Goal: Task Accomplishment & Management: Manage account settings

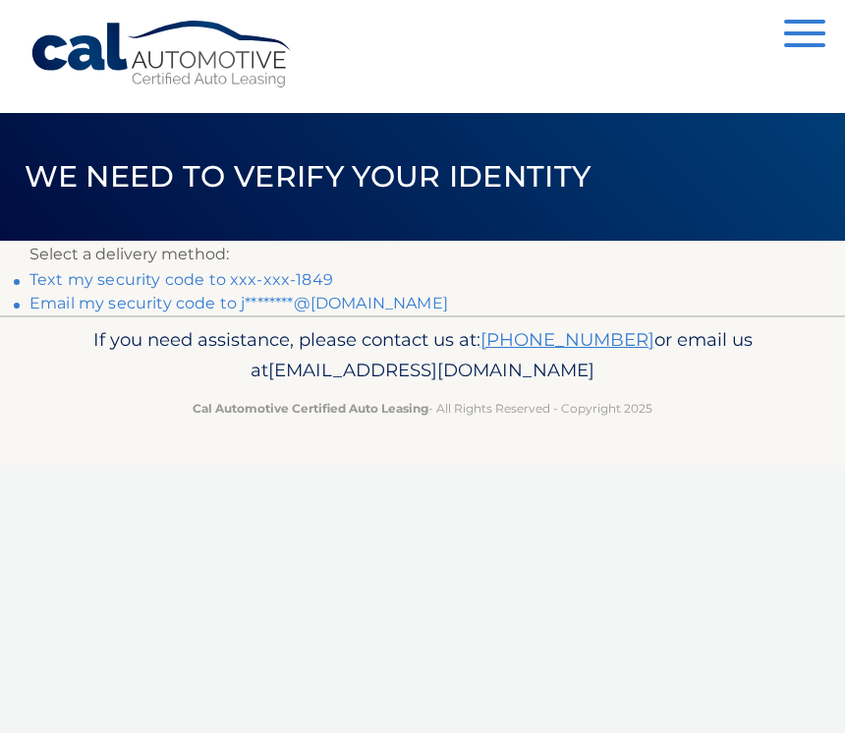
click at [272, 265] on p "Select a delivery method:" at bounding box center [422, 255] width 786 height 28
click at [280, 270] on link "Text my security code to xxx-xxx-1849" at bounding box center [181, 279] width 304 height 19
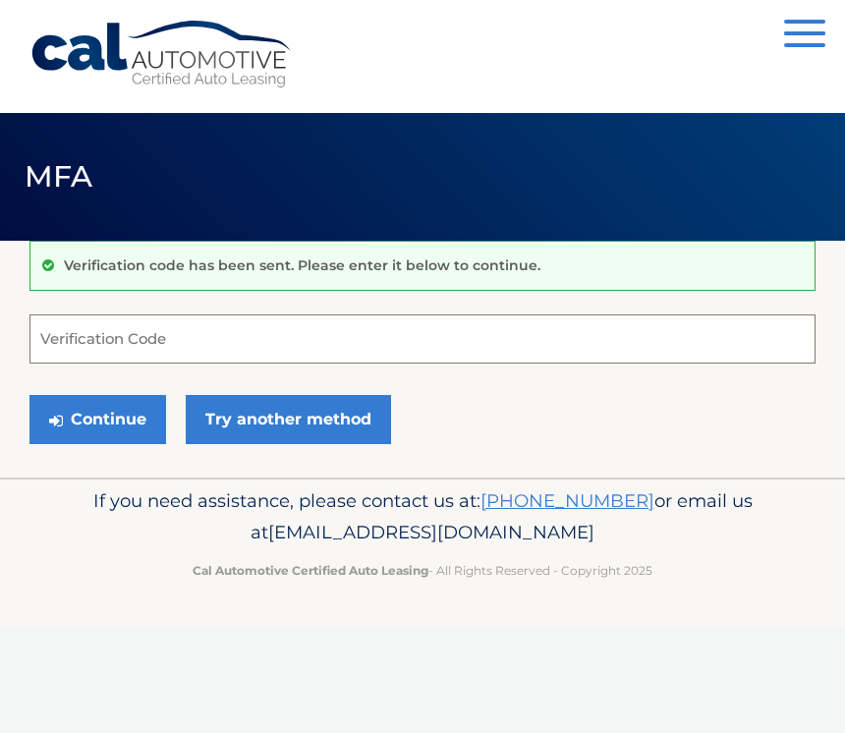
click at [256, 345] on input "Verification Code" at bounding box center [422, 338] width 786 height 49
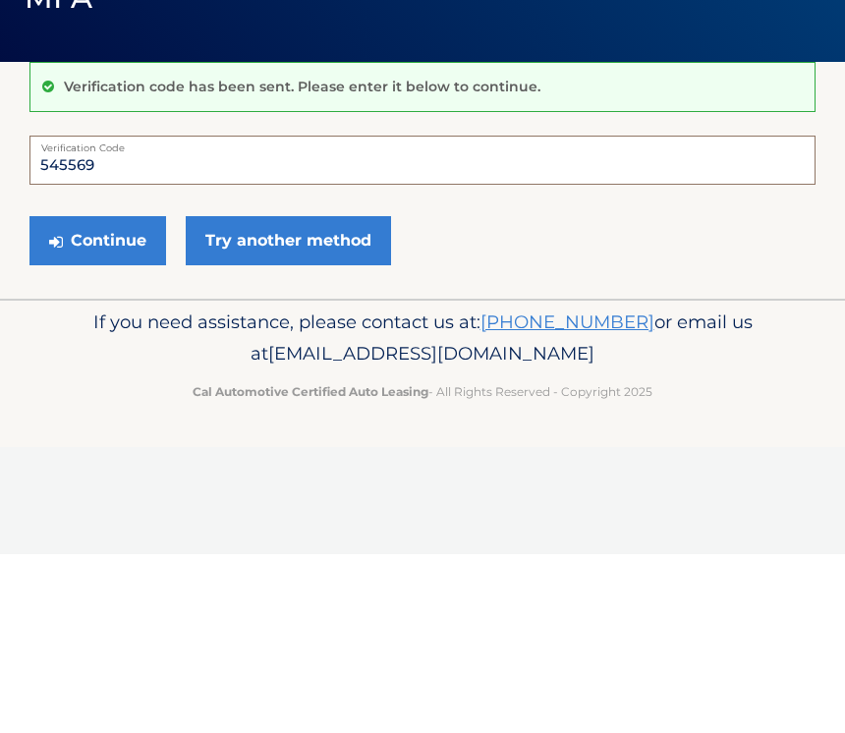
type input "545569"
click at [136, 395] on button "Continue" at bounding box center [97, 419] width 137 height 49
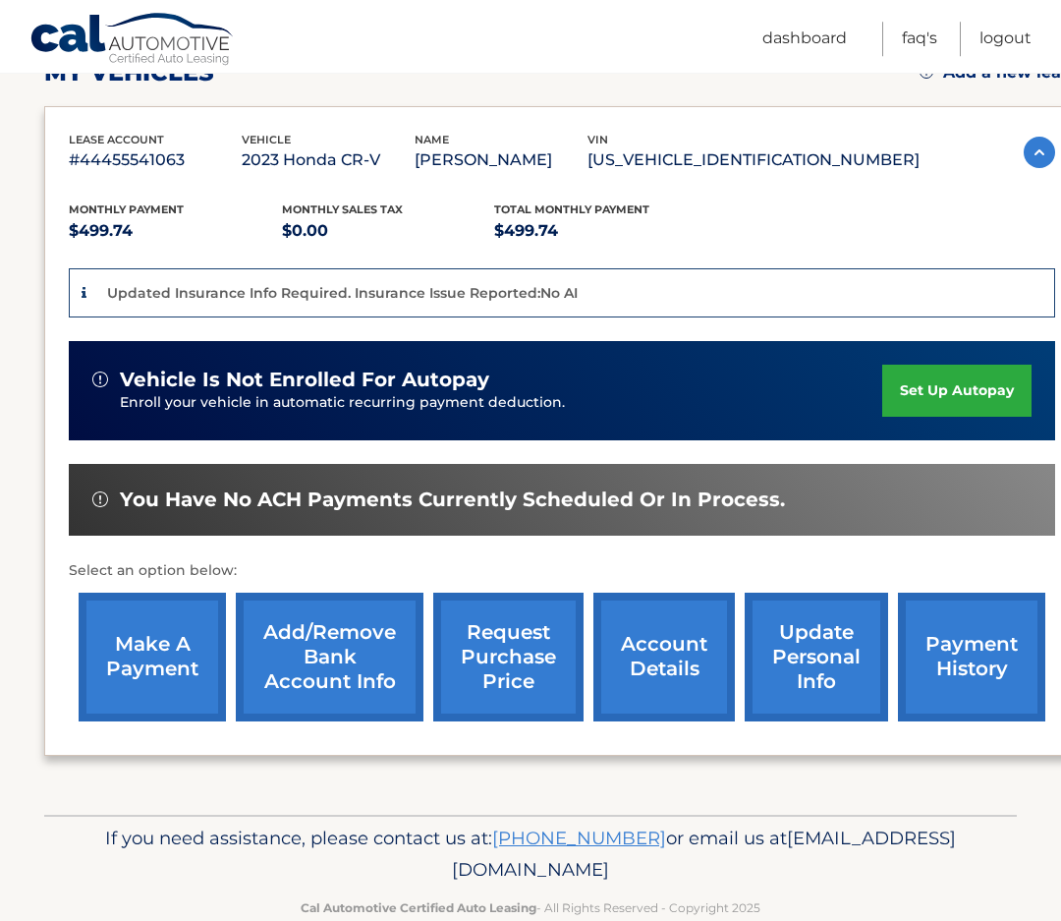
scroll to position [300, 0]
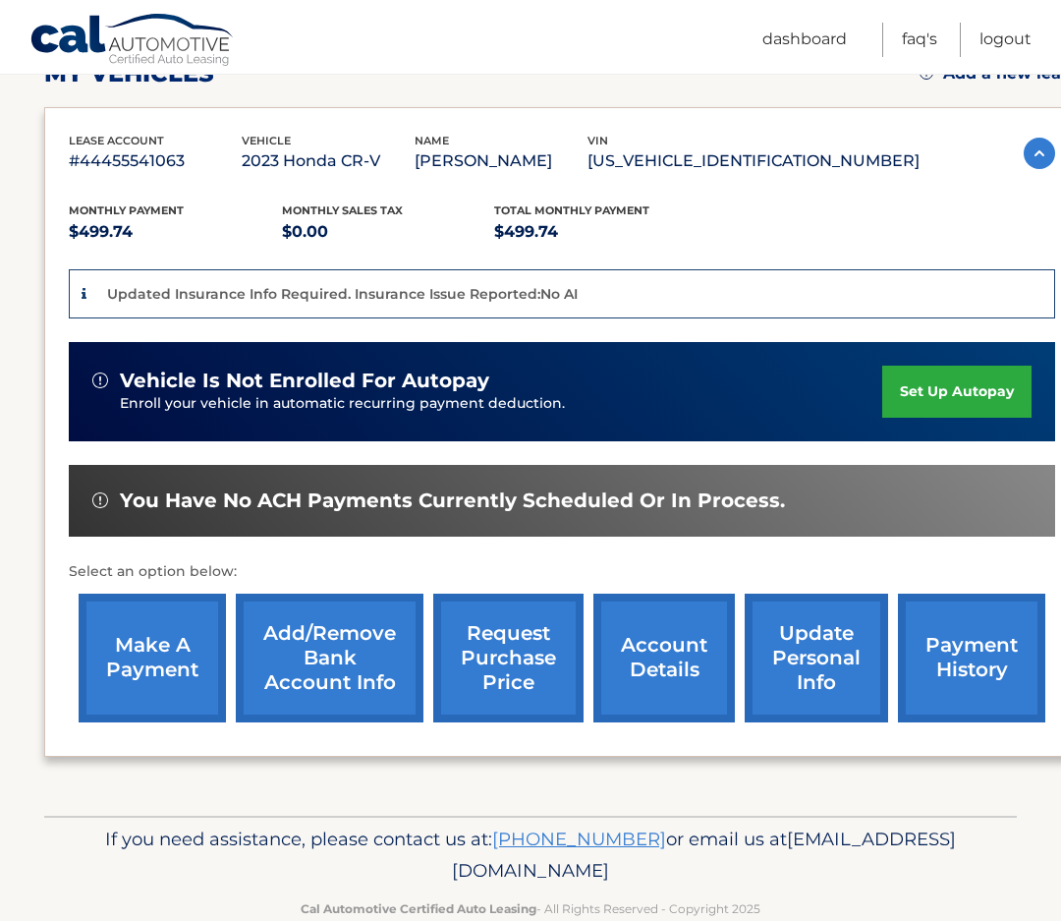
click at [179, 674] on link "make a payment" at bounding box center [152, 657] width 147 height 129
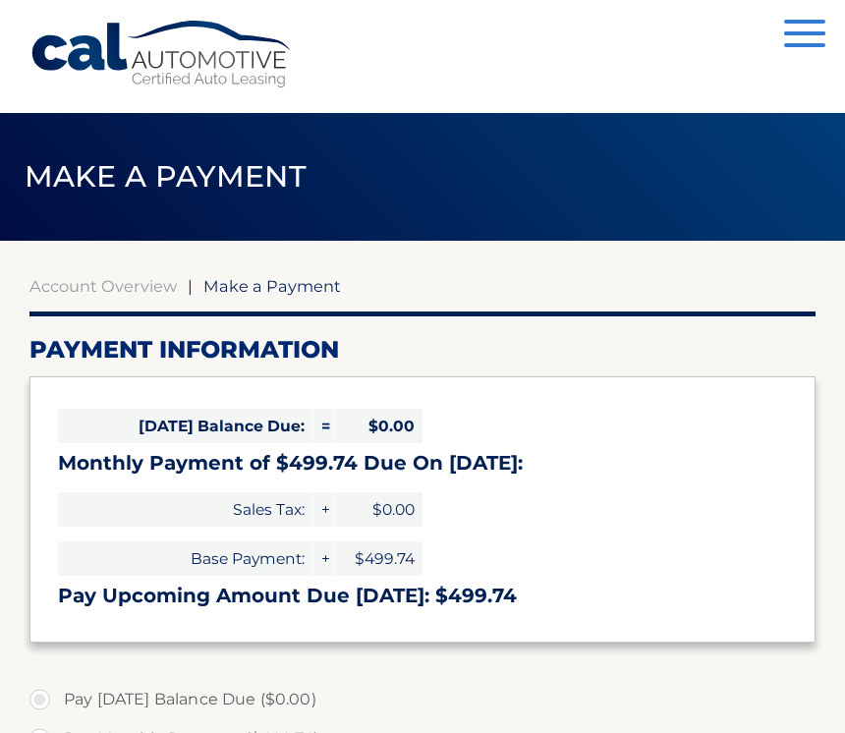
select select "NjM3NjgzZGMtZmQ3NS00NjJmLTk0OWItMjhmNmQyZDA0N2Vi"
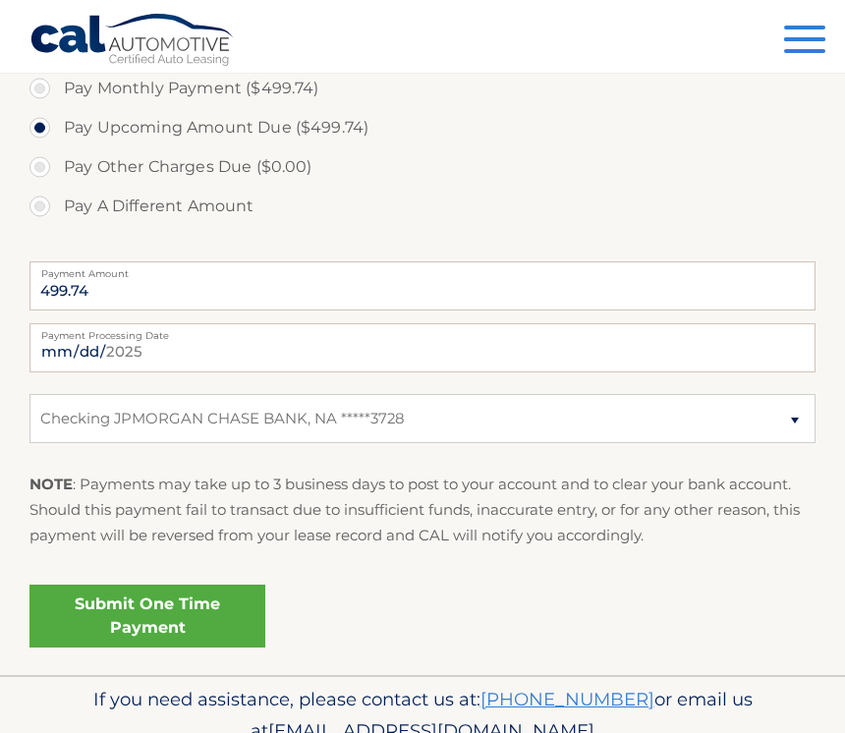
scroll to position [706, 0]
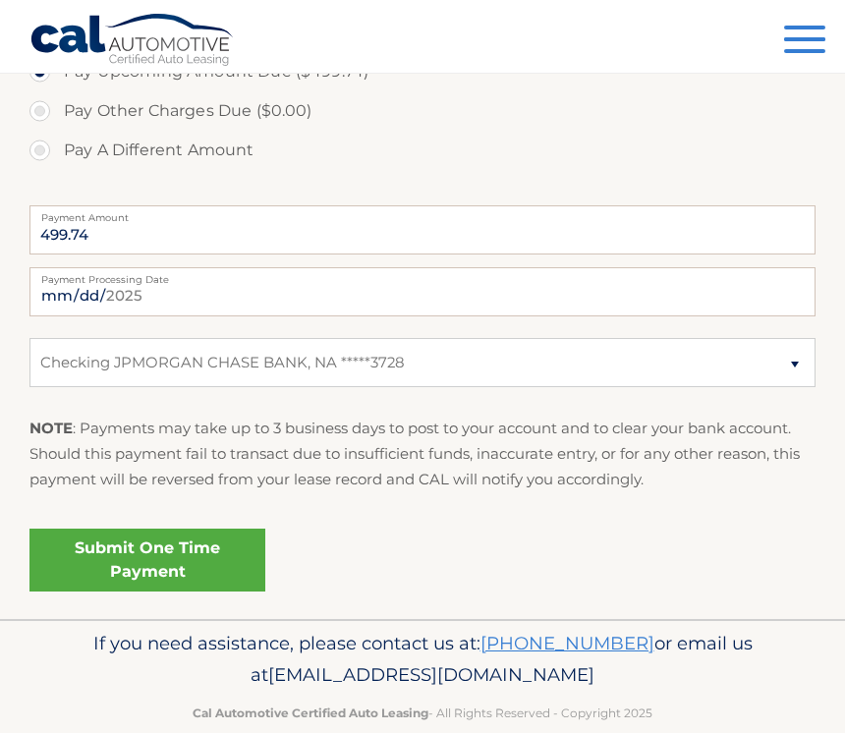
click at [200, 548] on link "Submit One Time Payment" at bounding box center [147, 560] width 236 height 63
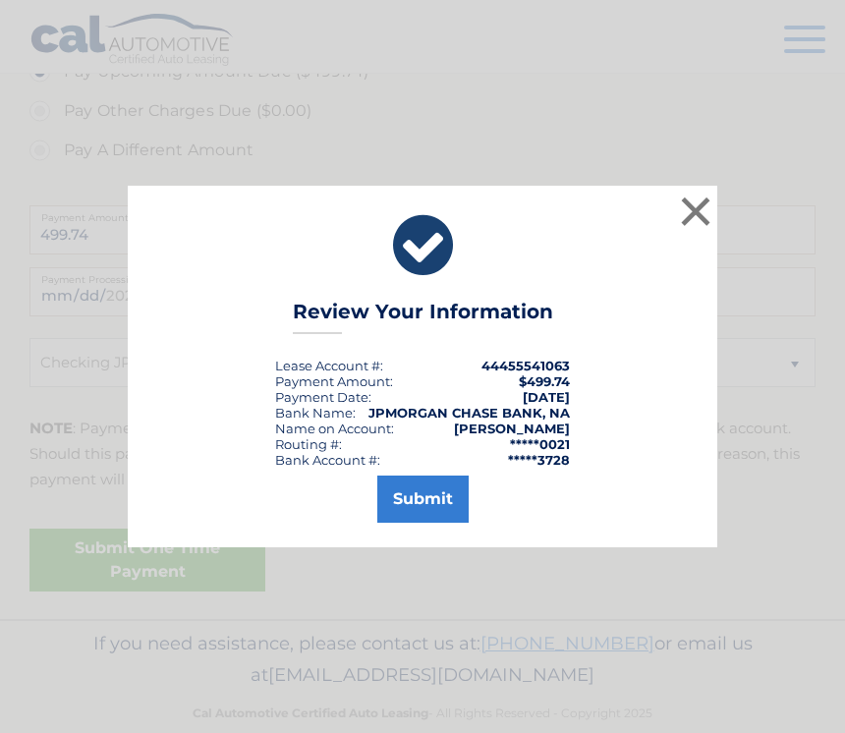
click at [440, 510] on button "Submit" at bounding box center [422, 499] width 91 height 47
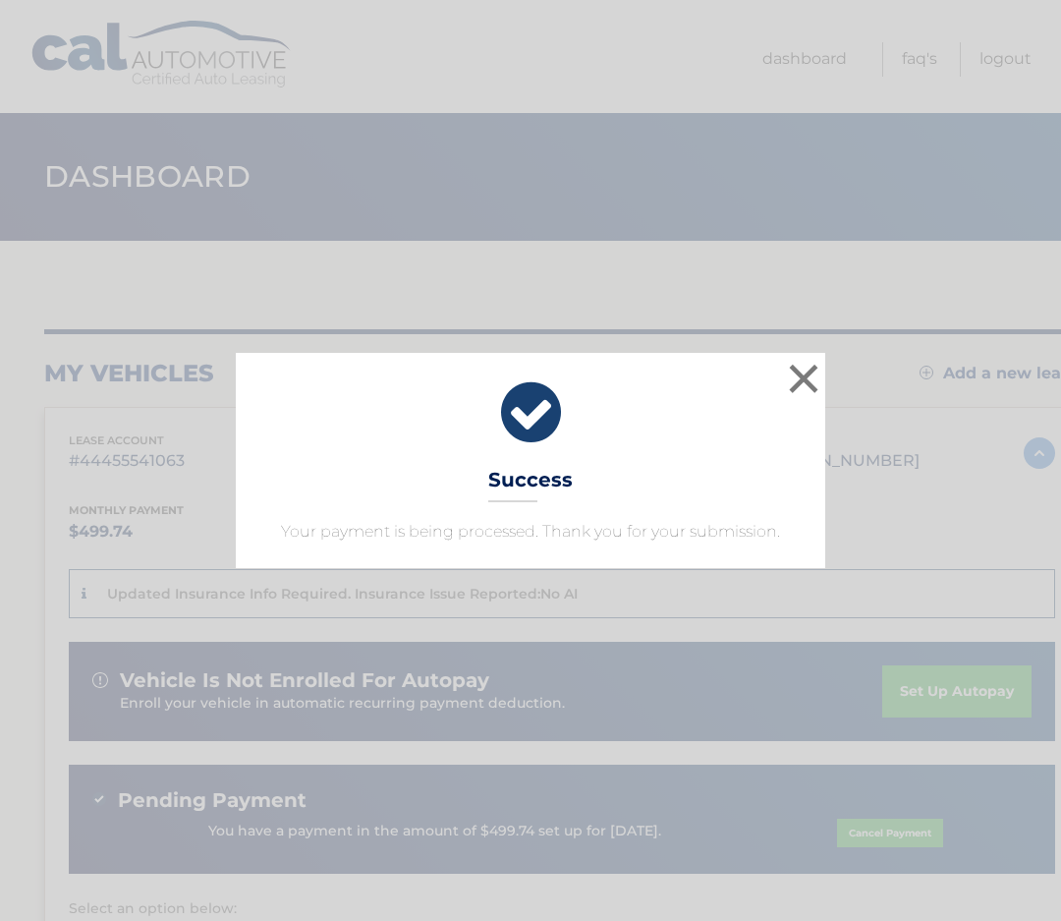
click at [797, 368] on button "×" at bounding box center [803, 378] width 39 height 39
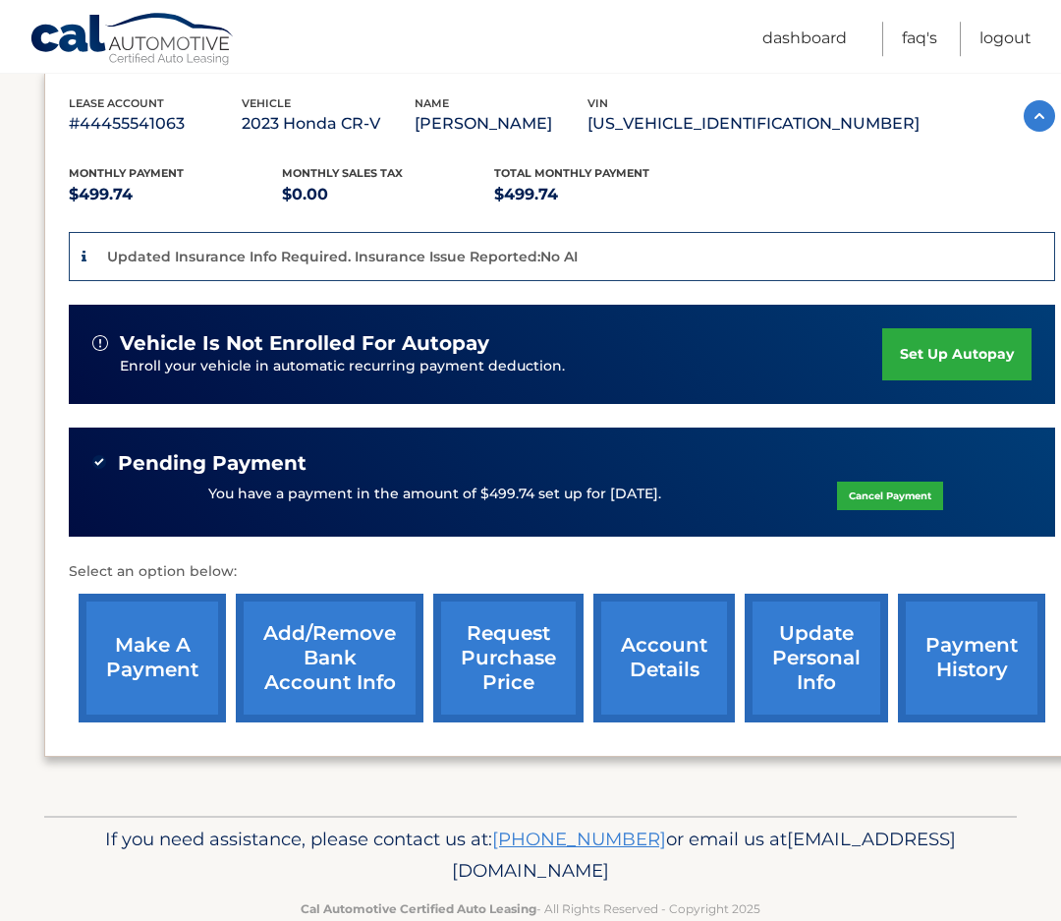
scroll to position [336, 0]
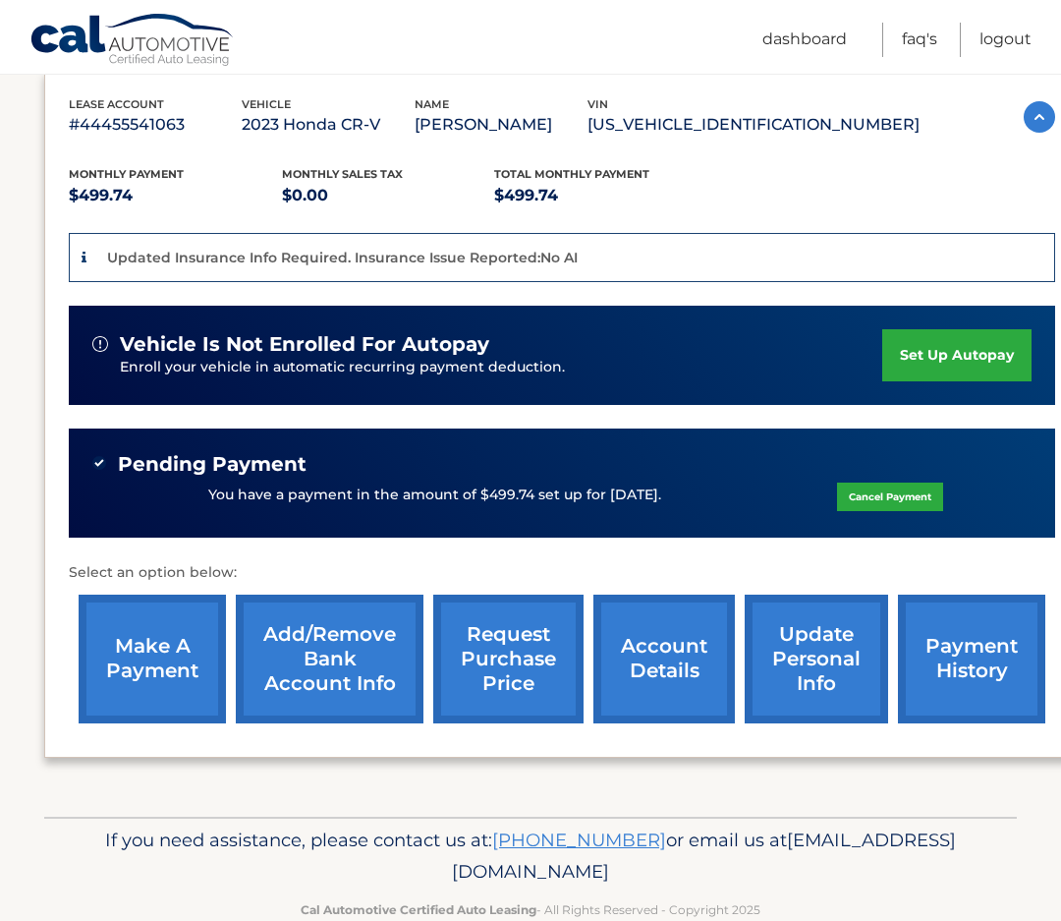
click at [522, 656] on link "request purchase price" at bounding box center [508, 658] width 150 height 129
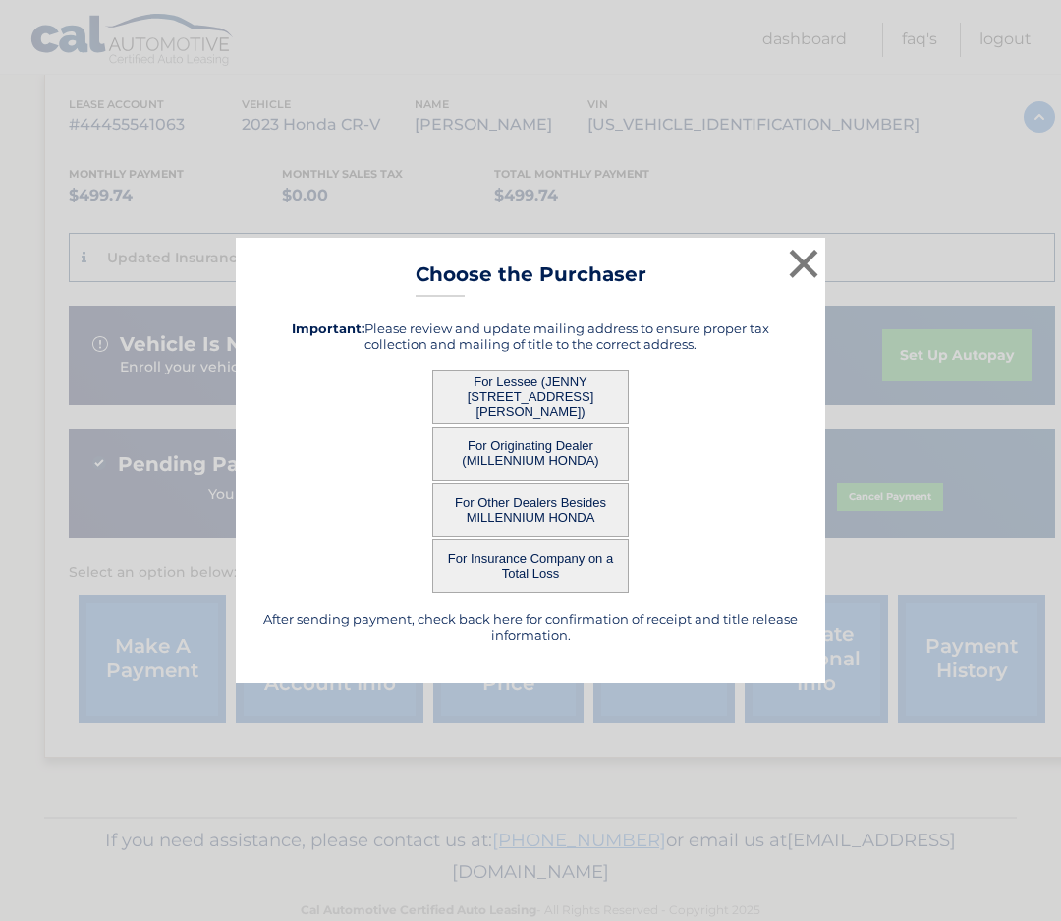
click at [804, 283] on button "×" at bounding box center [803, 263] width 39 height 39
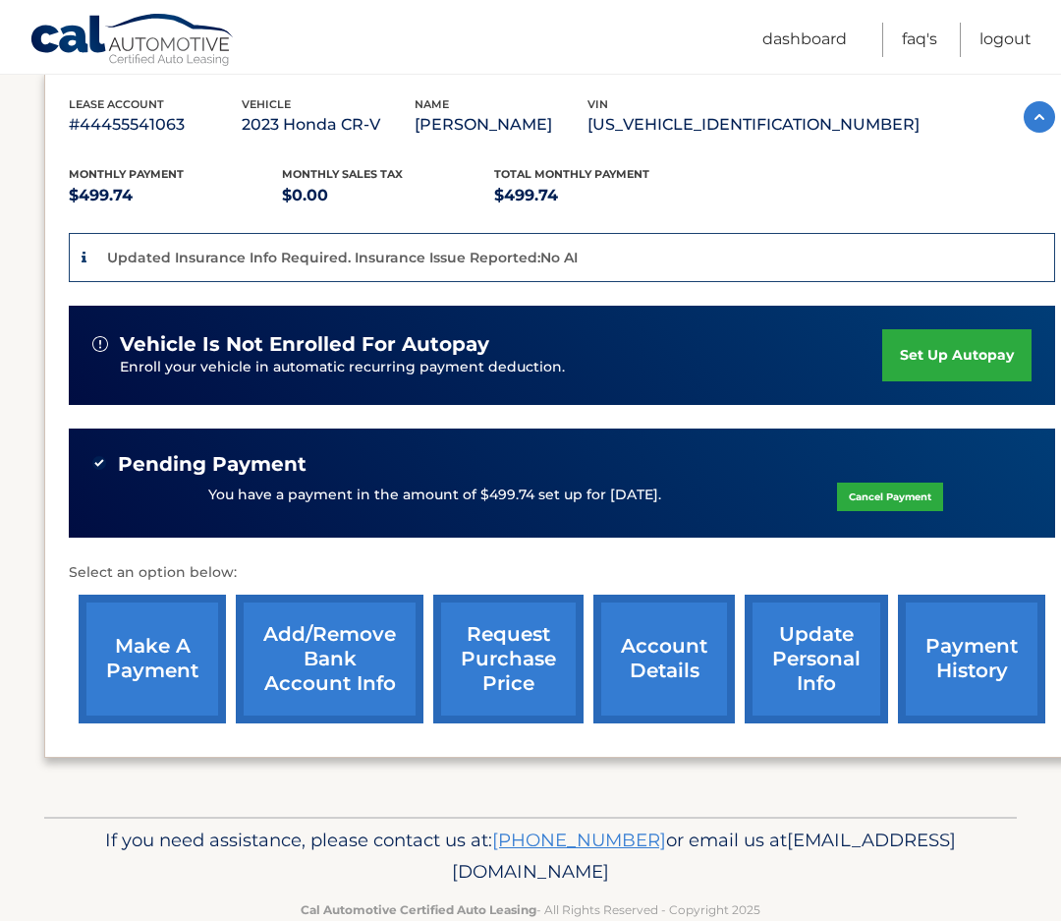
click at [671, 651] on link "account details" at bounding box center [663, 658] width 141 height 129
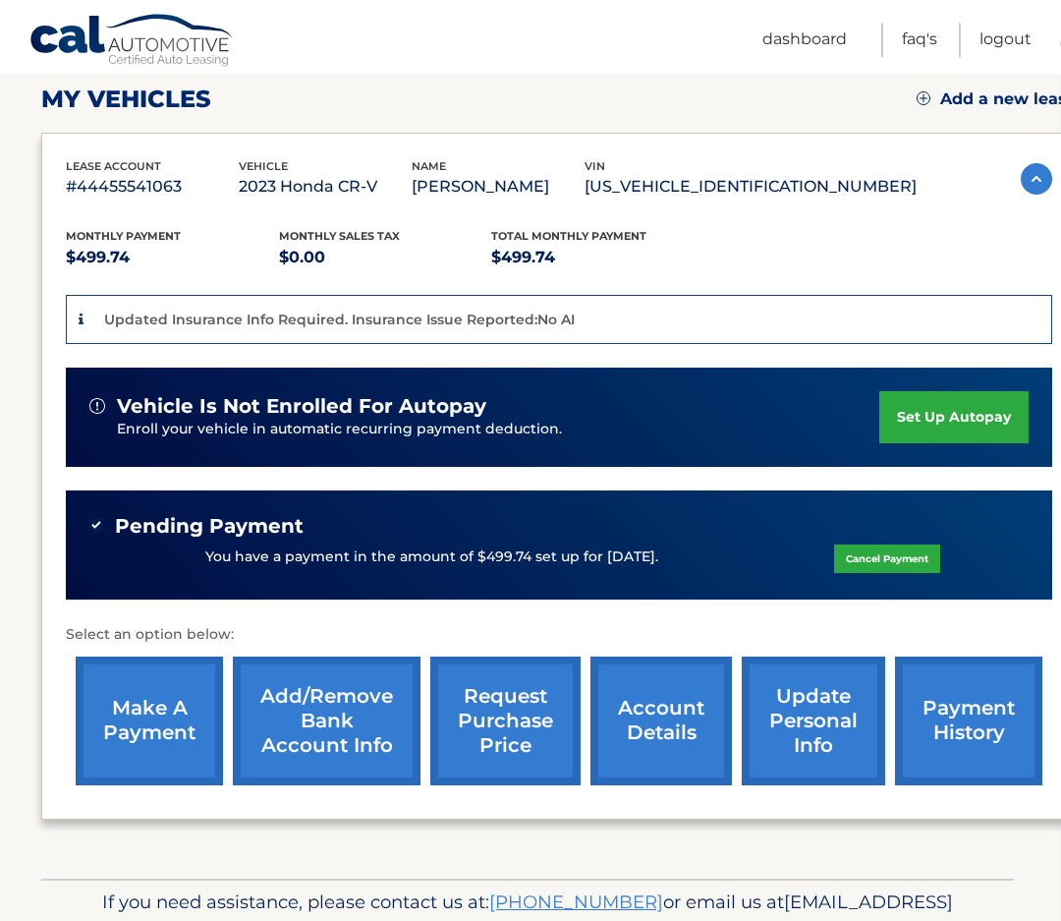
scroll to position [274, 3]
click at [989, 716] on link "payment history" at bounding box center [968, 720] width 147 height 129
click at [673, 711] on link "account details" at bounding box center [660, 720] width 141 height 129
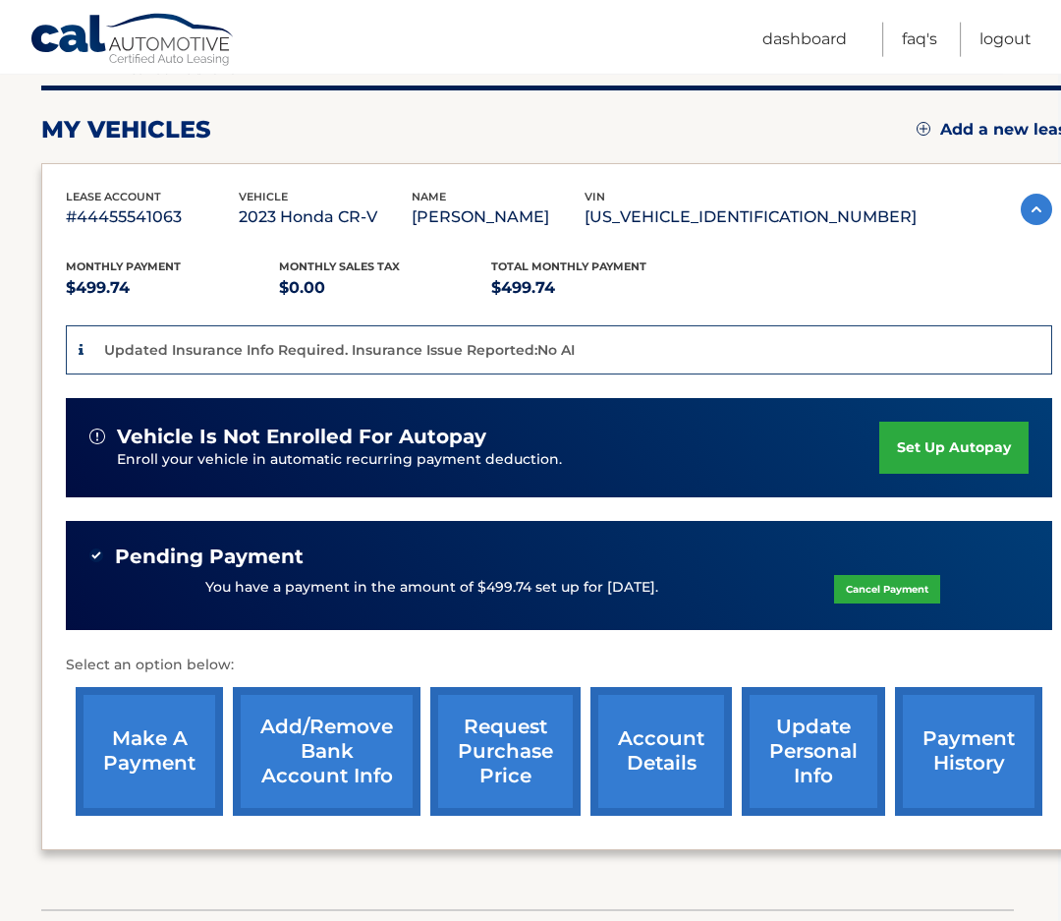
scroll to position [0, 3]
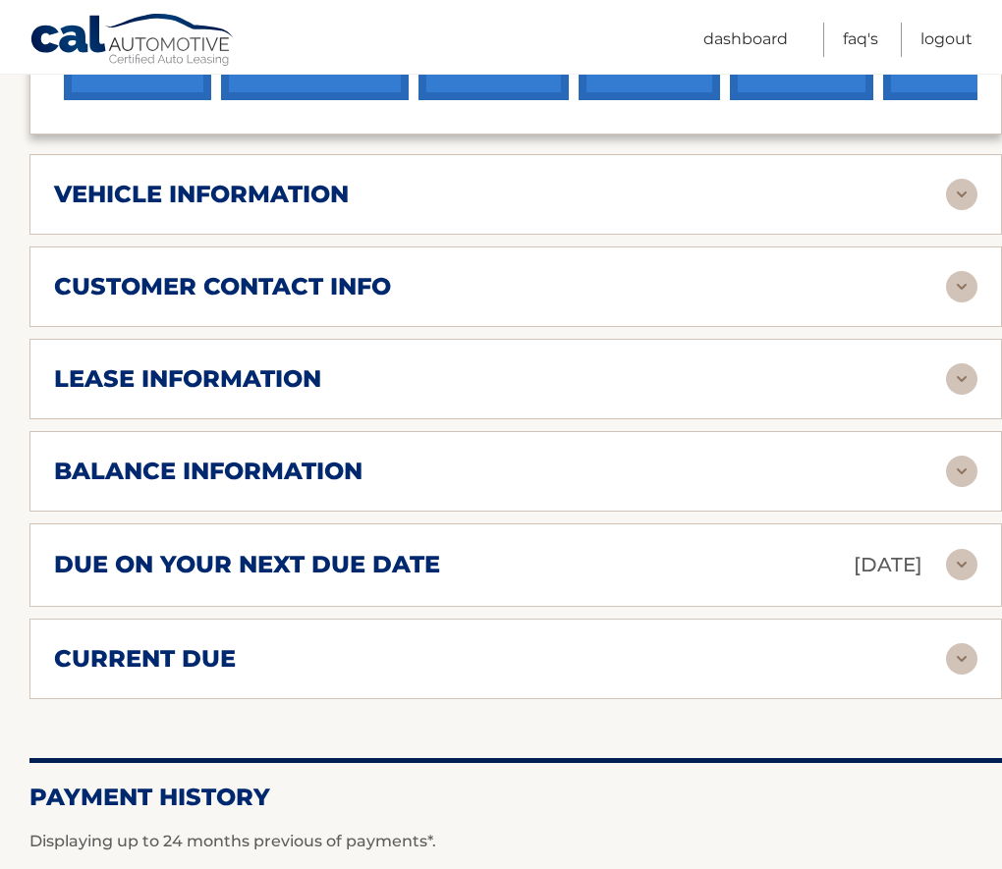
scroll to position [912, 0]
click at [788, 473] on div "balance information" at bounding box center [500, 471] width 892 height 29
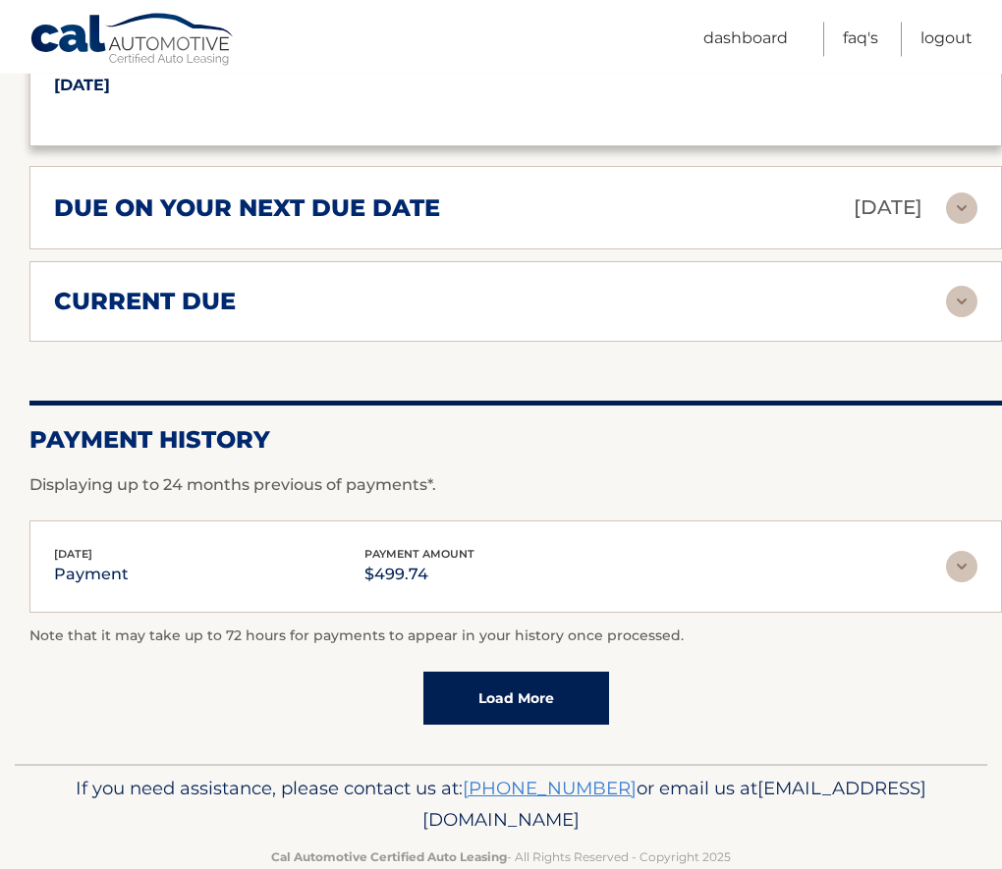
scroll to position [1505, 0]
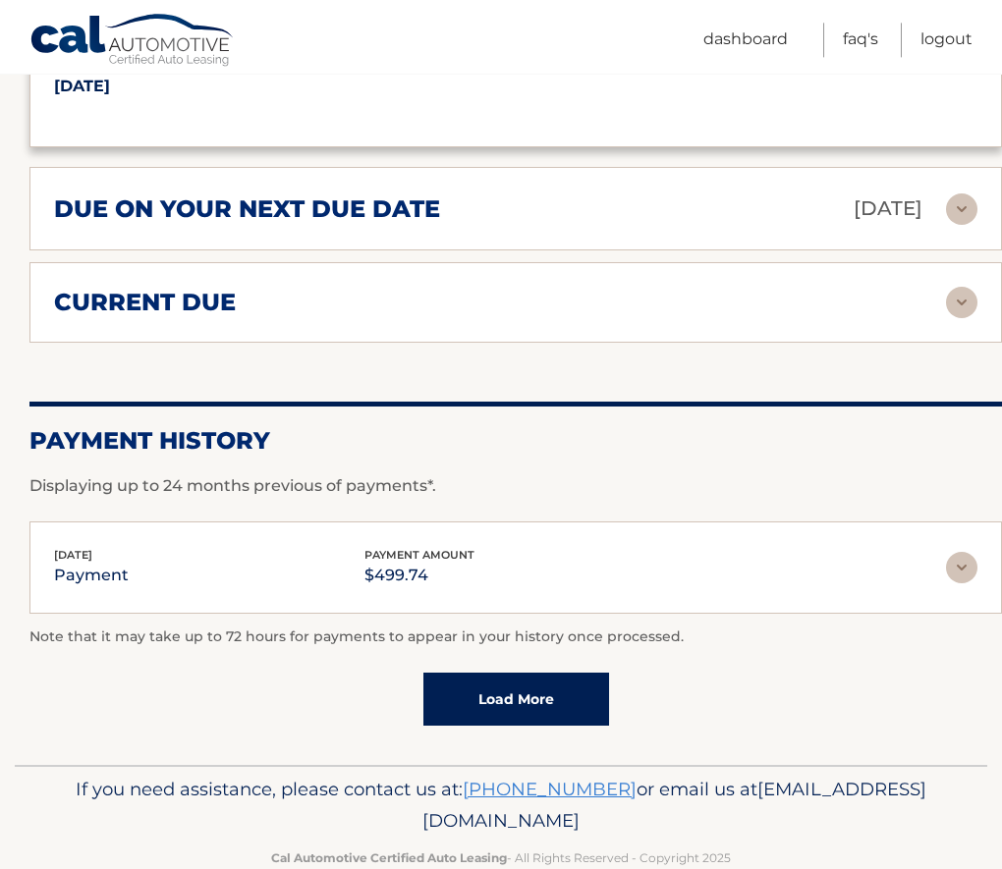
click at [555, 690] on link "Load More" at bounding box center [516, 699] width 186 height 53
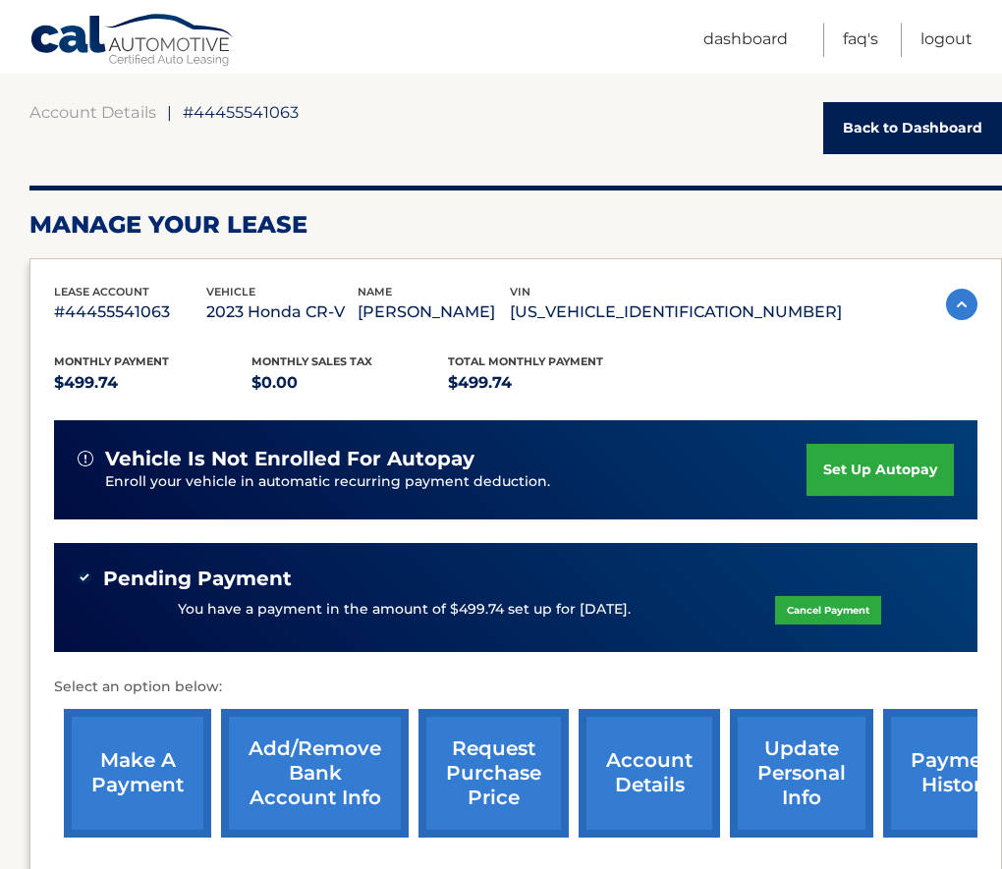
scroll to position [171, 0]
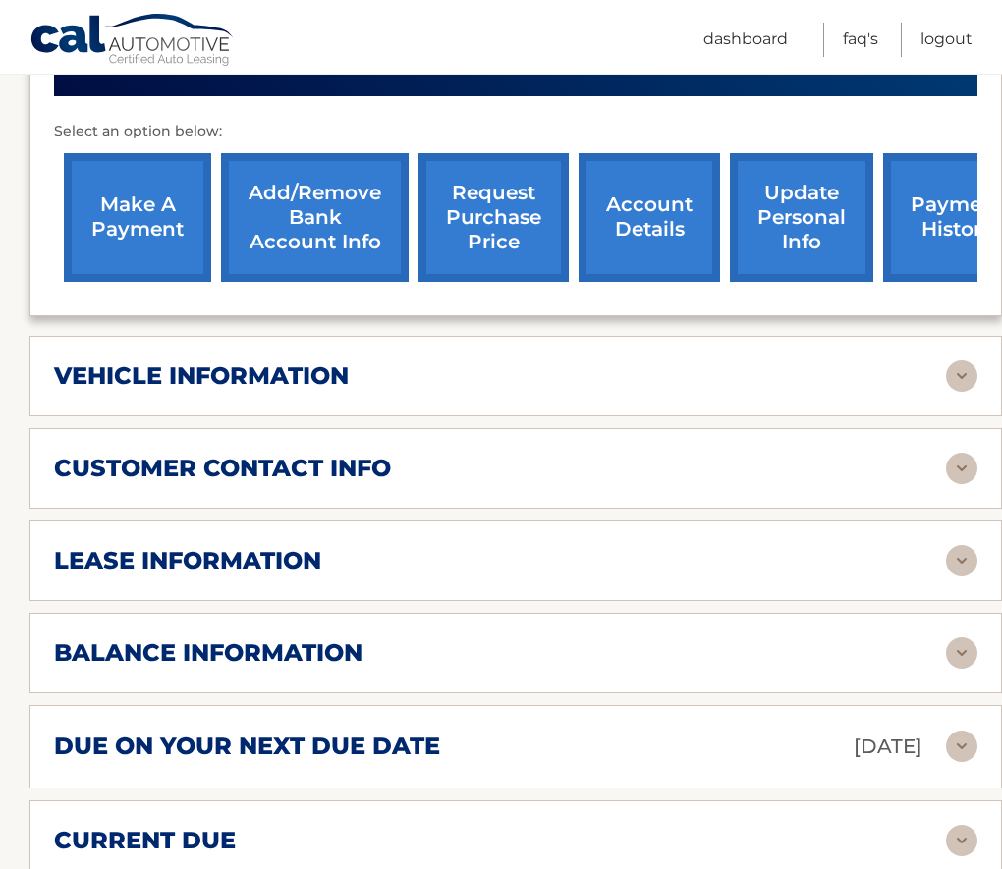
scroll to position [731, 0]
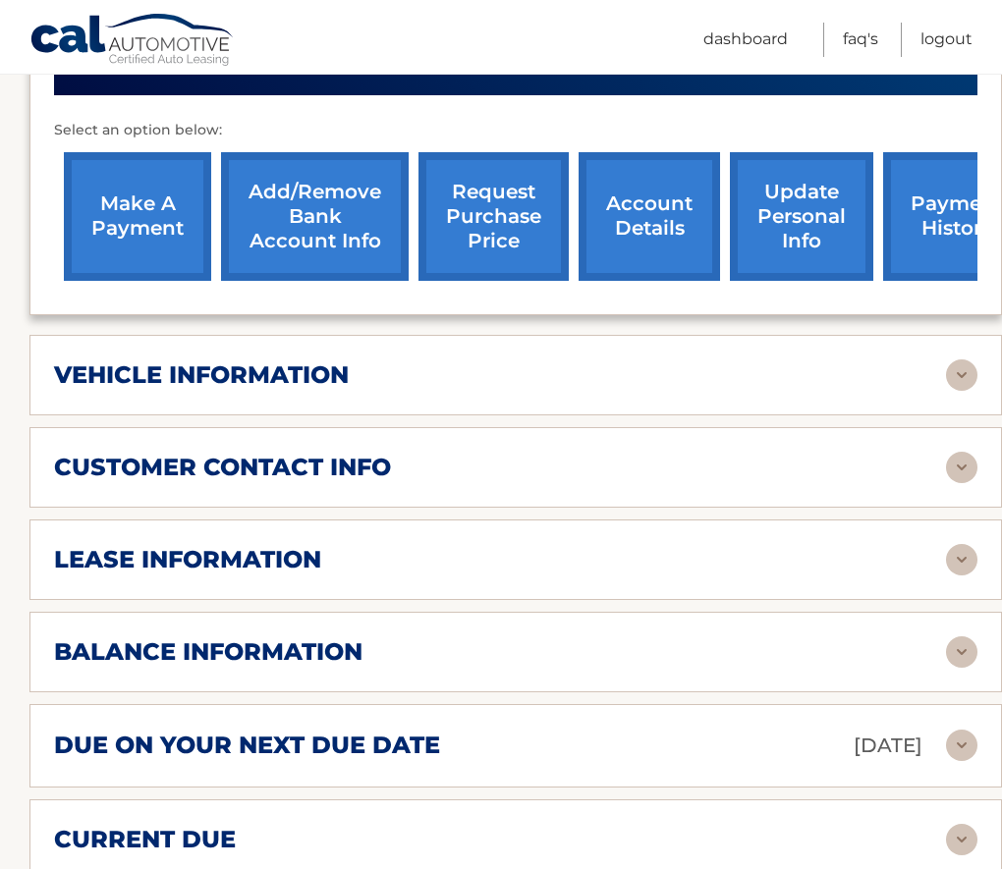
click at [829, 557] on div "lease information" at bounding box center [500, 559] width 892 height 29
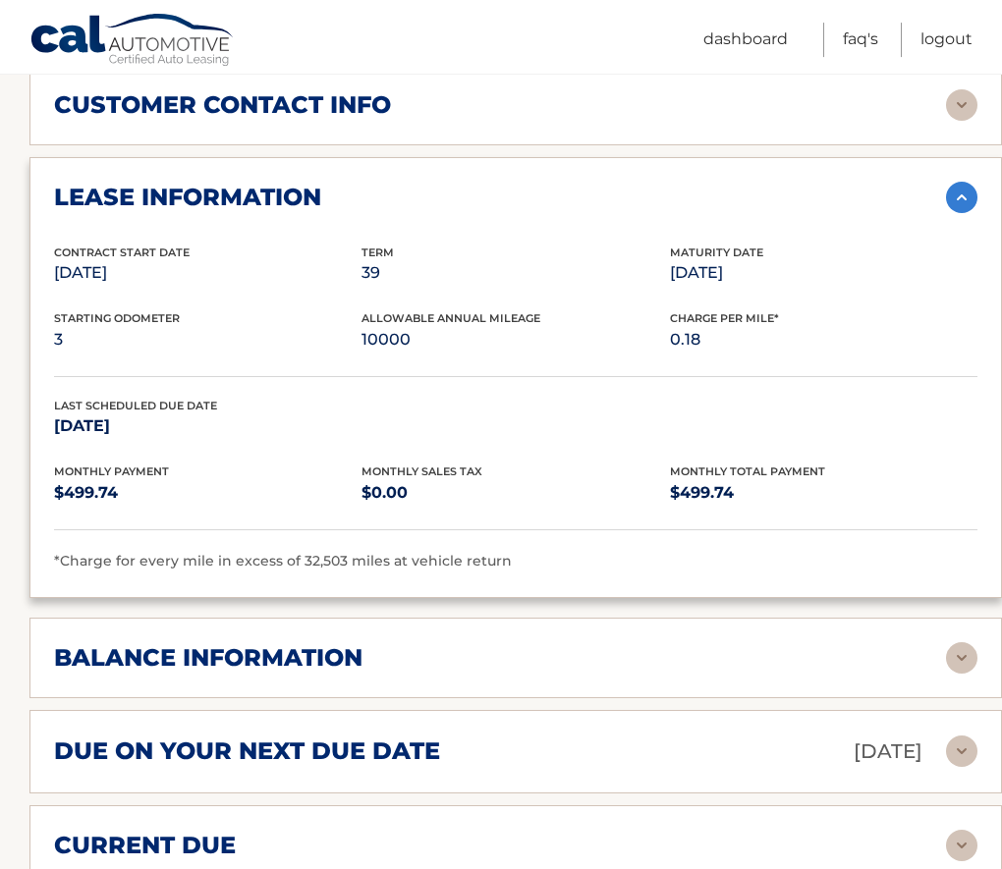
scroll to position [1093, 0]
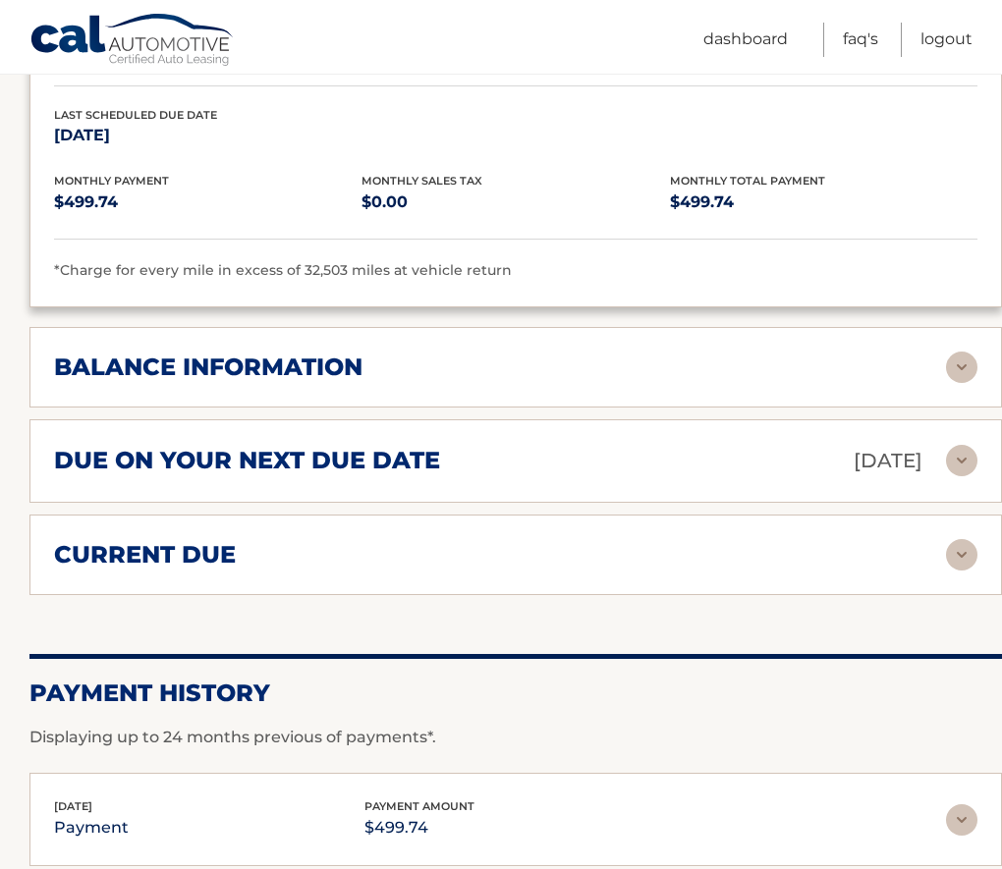
click at [609, 364] on div "balance information" at bounding box center [500, 367] width 892 height 29
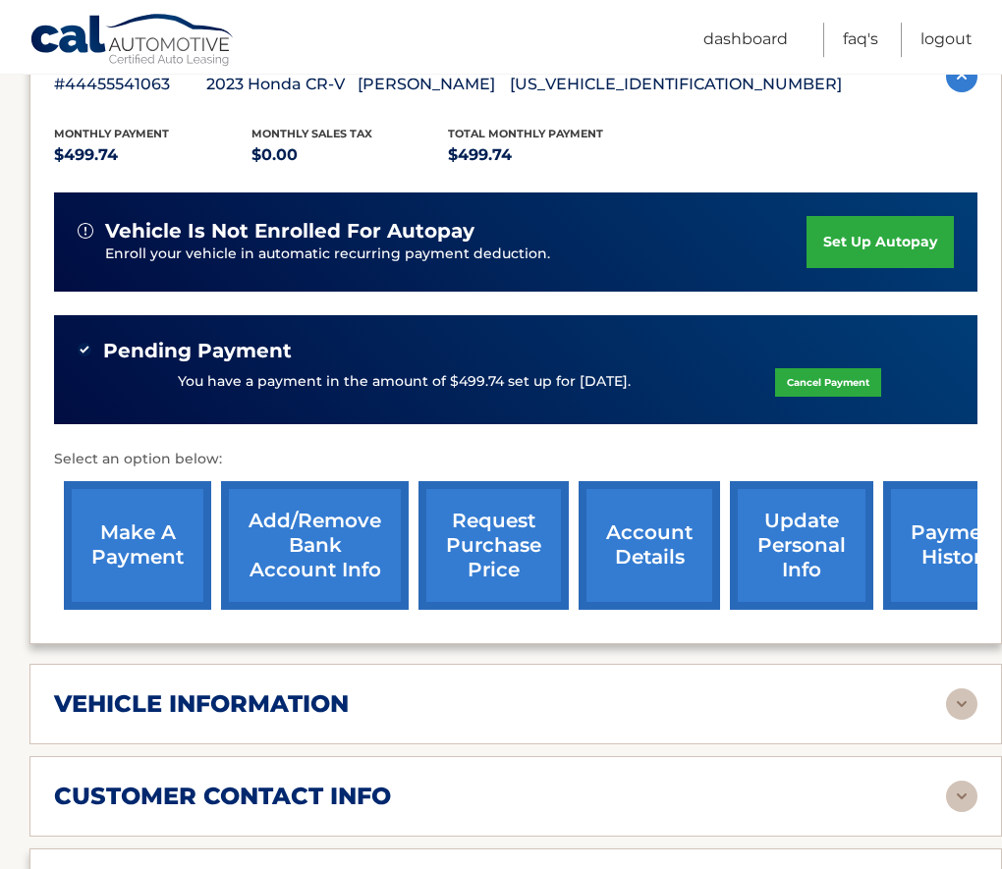
scroll to position [401, 0]
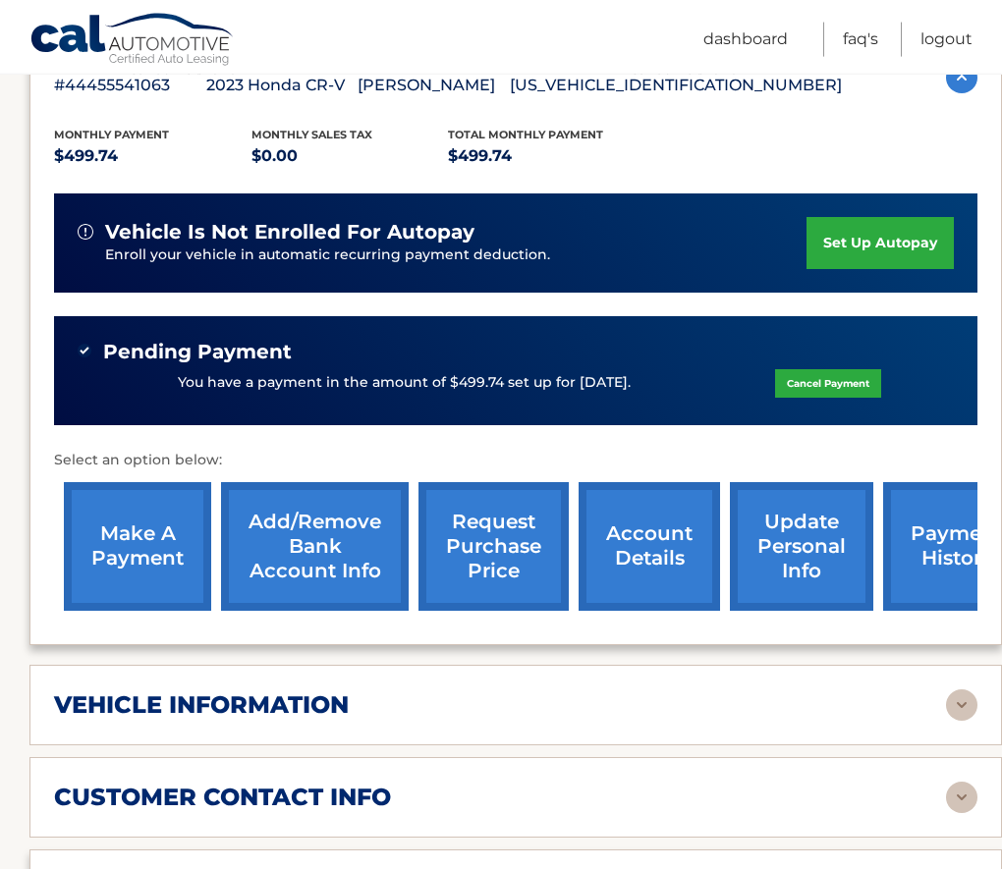
click at [642, 534] on link "account details" at bounding box center [649, 546] width 141 height 129
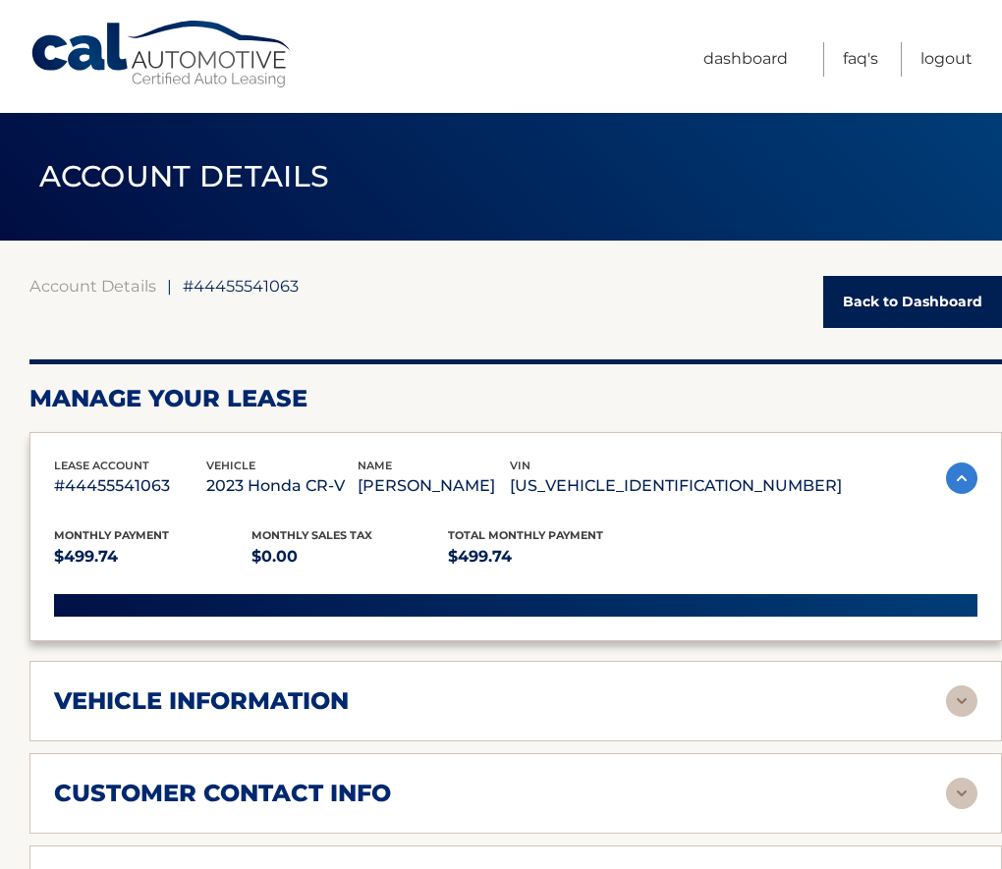
click at [671, 579] on div "Monthly Payment $499.74 Monthly sales Tax $0.00 Total Monthly Payment $499.74 v…" at bounding box center [516, 558] width 924 height 117
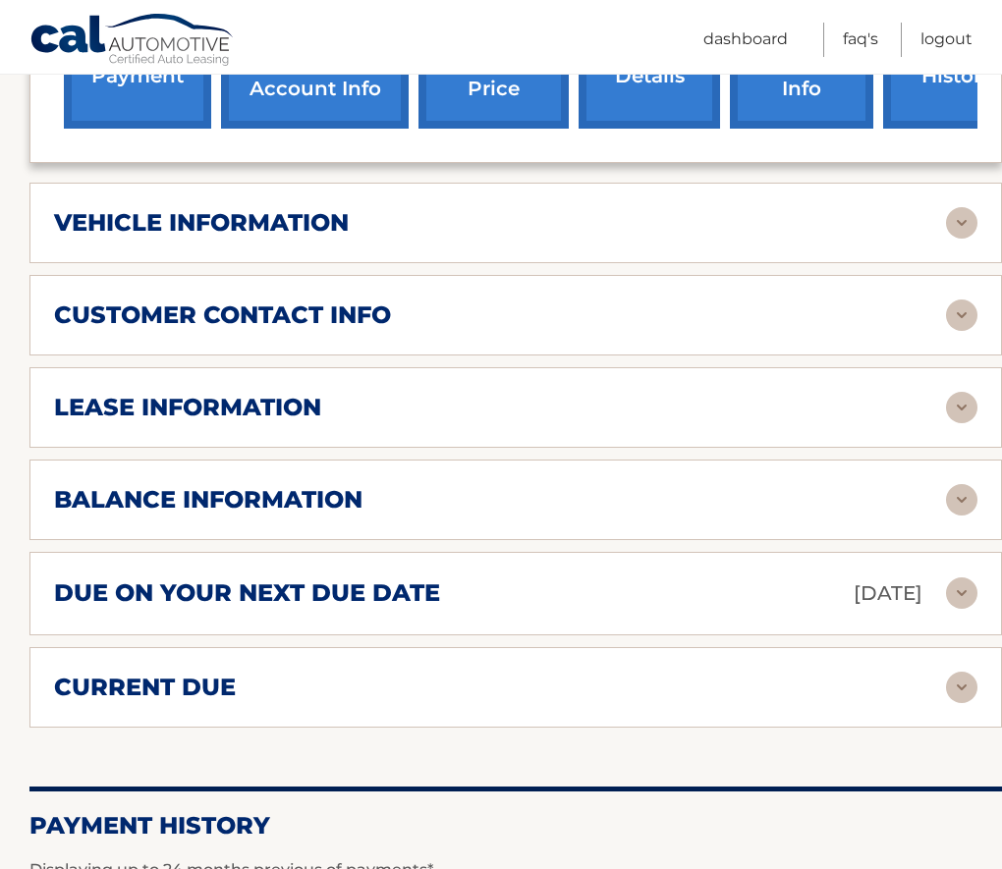
scroll to position [874, 0]
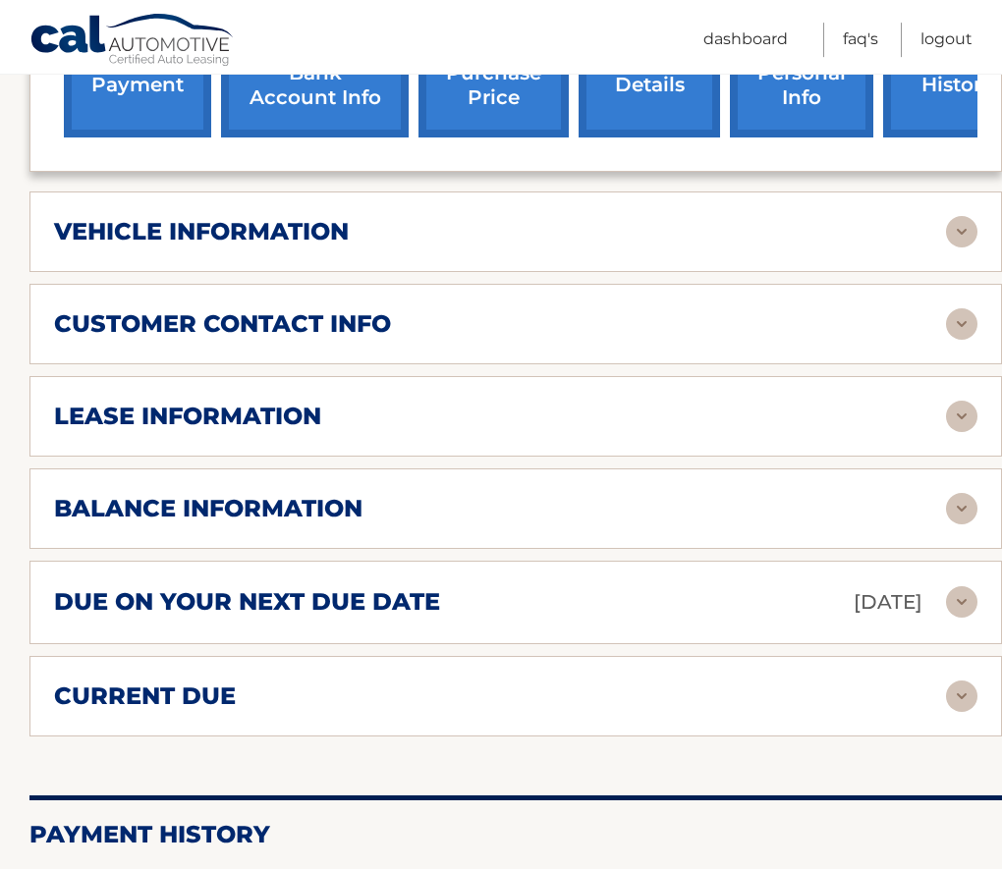
click at [753, 414] on div "lease information" at bounding box center [500, 416] width 892 height 29
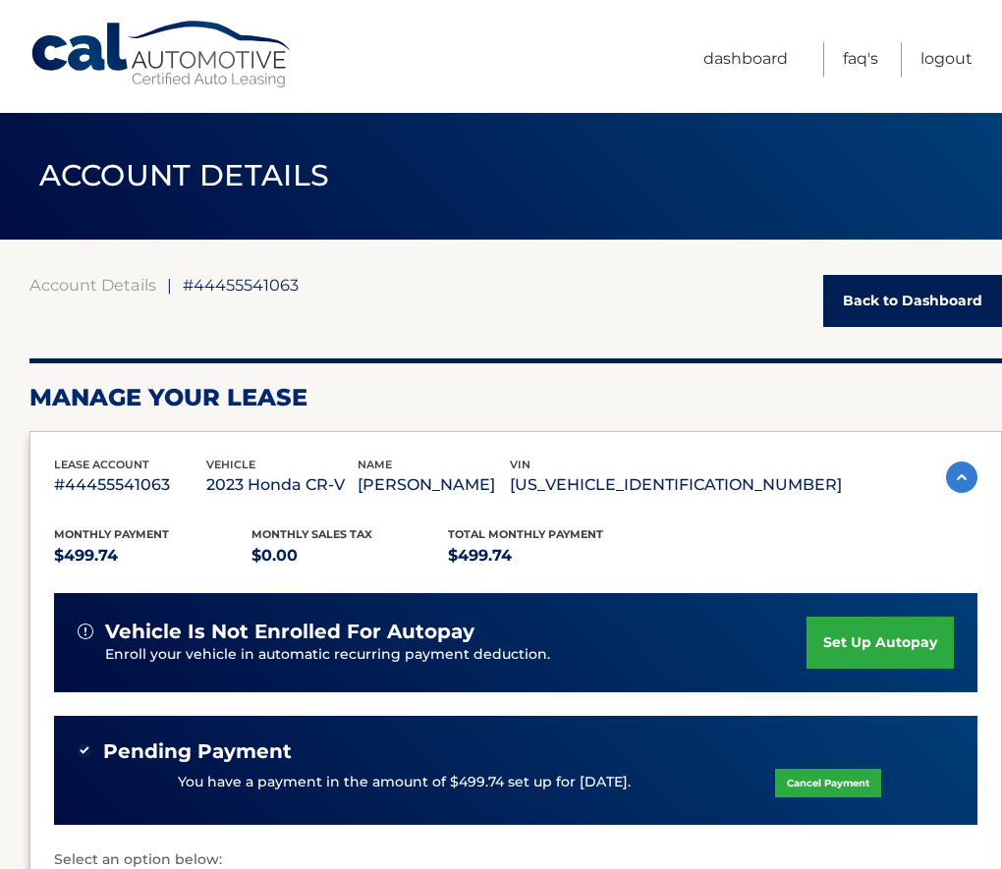
scroll to position [0, 0]
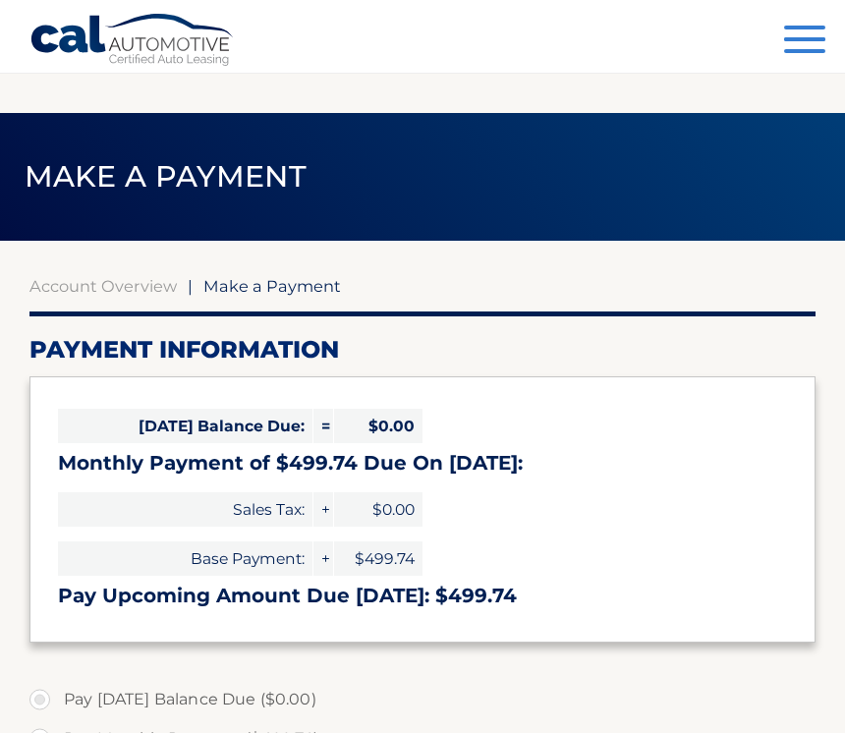
select select "NjM3NjgzZGMtZmQ3NS00NjJmLTk0OWItMjhmNmQyZDA0N2Vi"
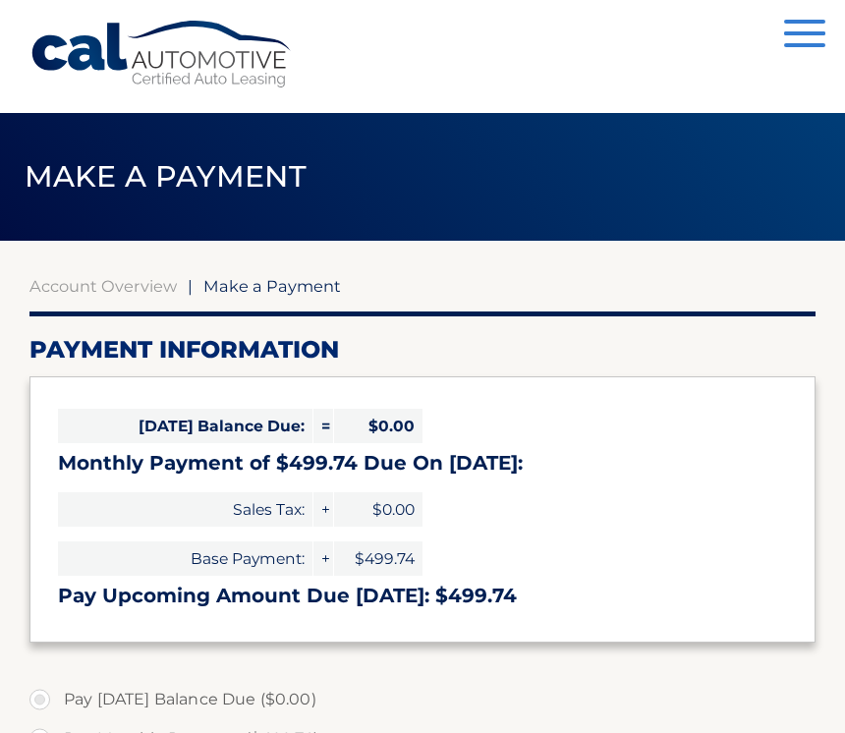
click at [141, 281] on link "Account Overview" at bounding box center [102, 286] width 147 height 20
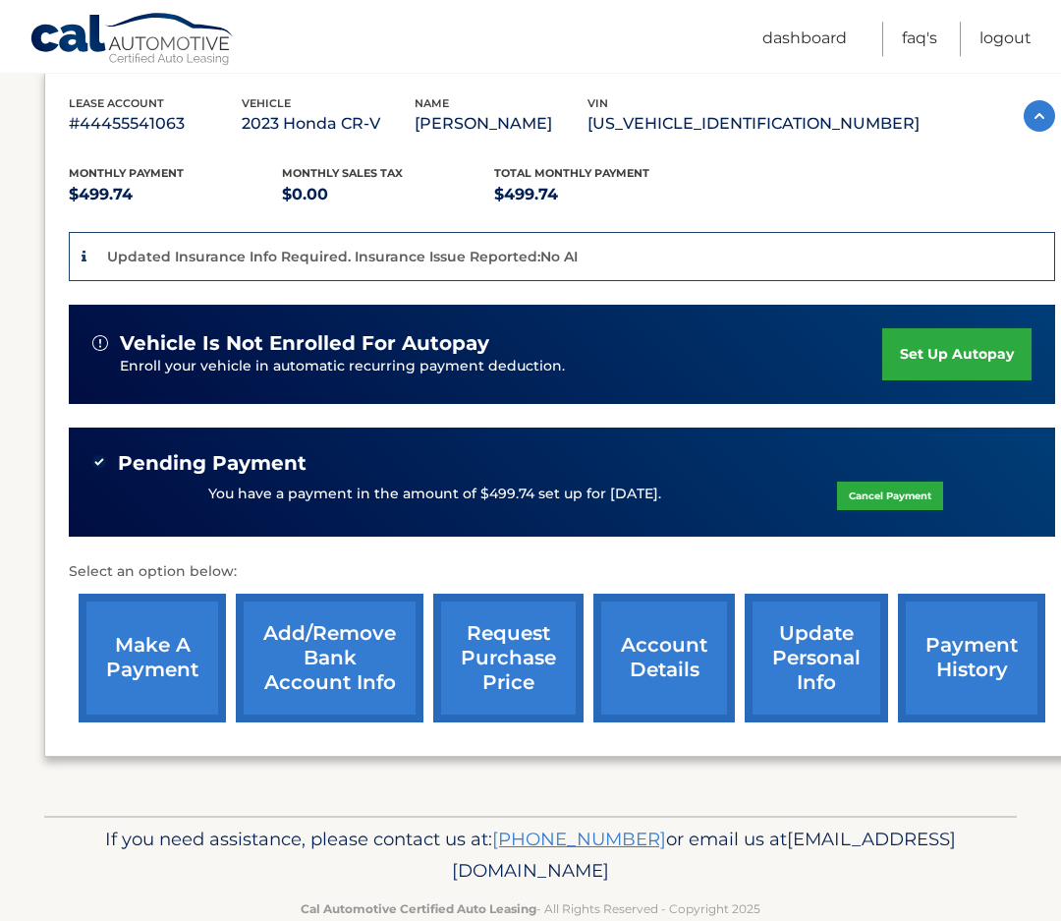
scroll to position [336, 0]
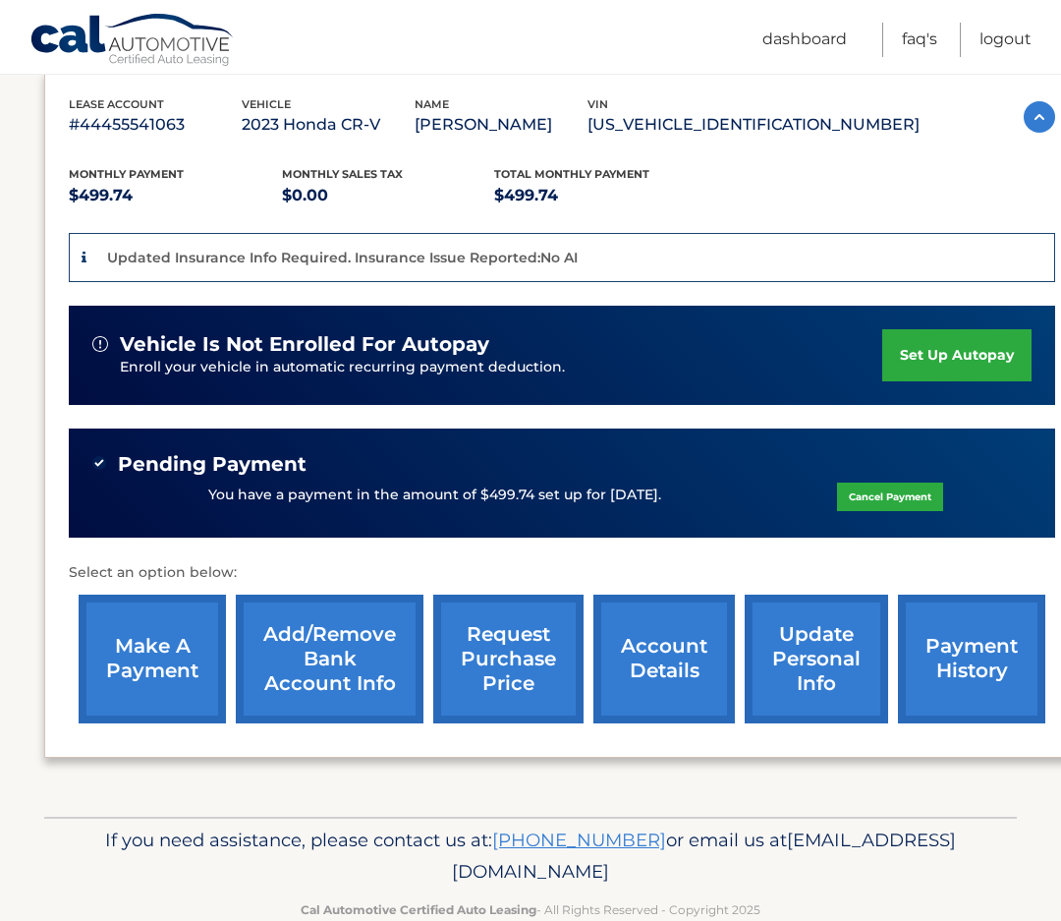
click at [519, 654] on link "request purchase price" at bounding box center [508, 658] width 150 height 129
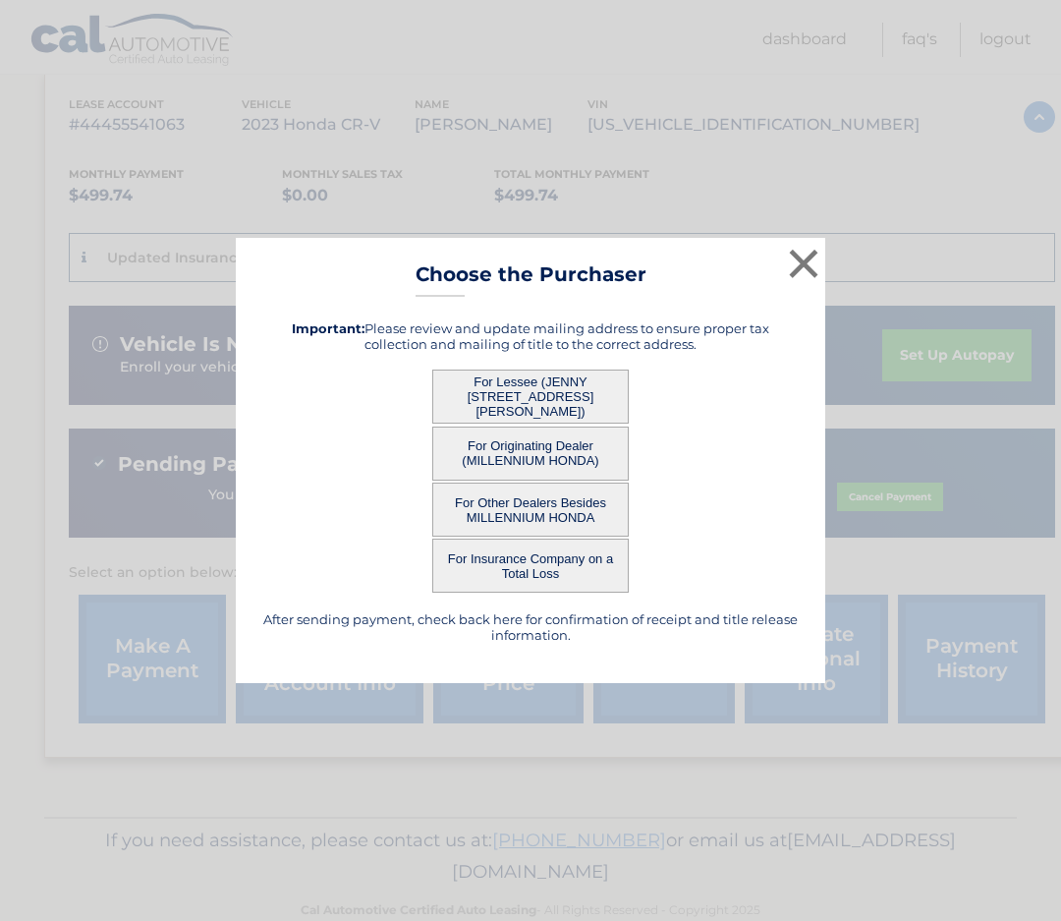
click at [561, 480] on button "For Originating Dealer (MILLENNIUM HONDA)" at bounding box center [530, 453] width 196 height 54
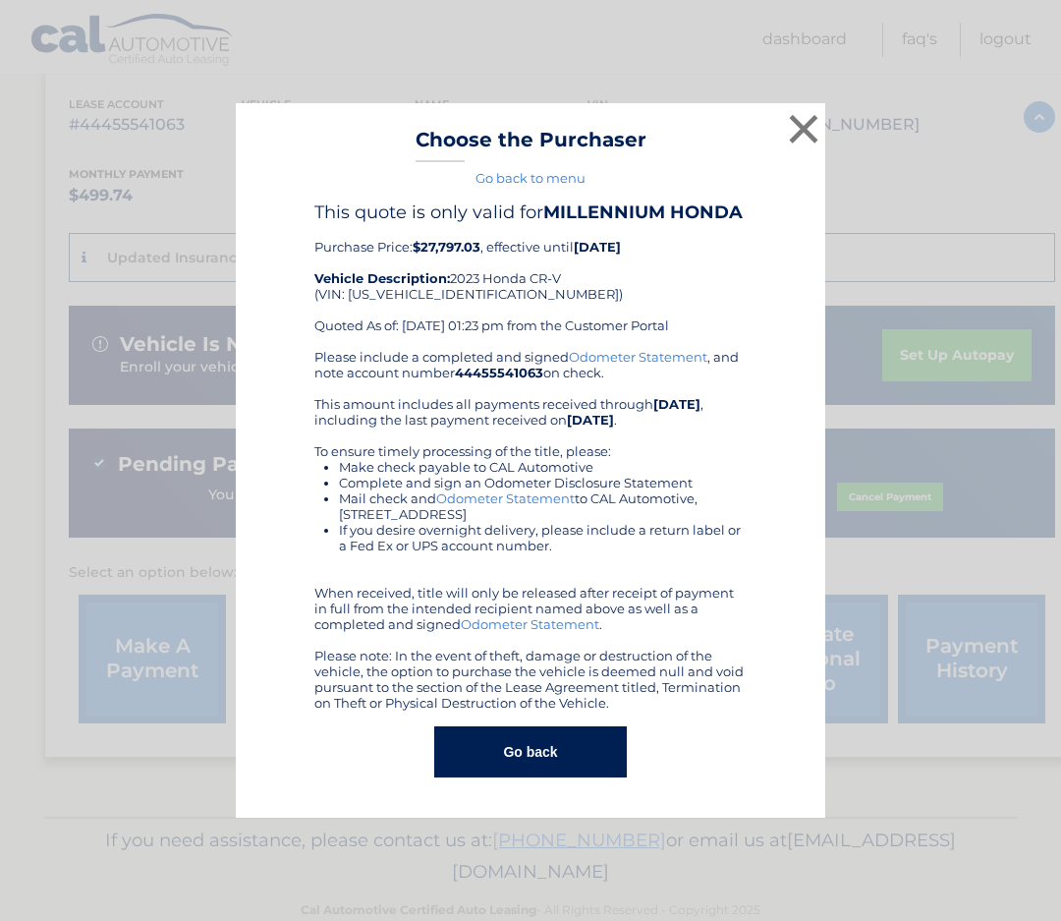
click at [563, 757] on button "Go back" at bounding box center [530, 751] width 192 height 51
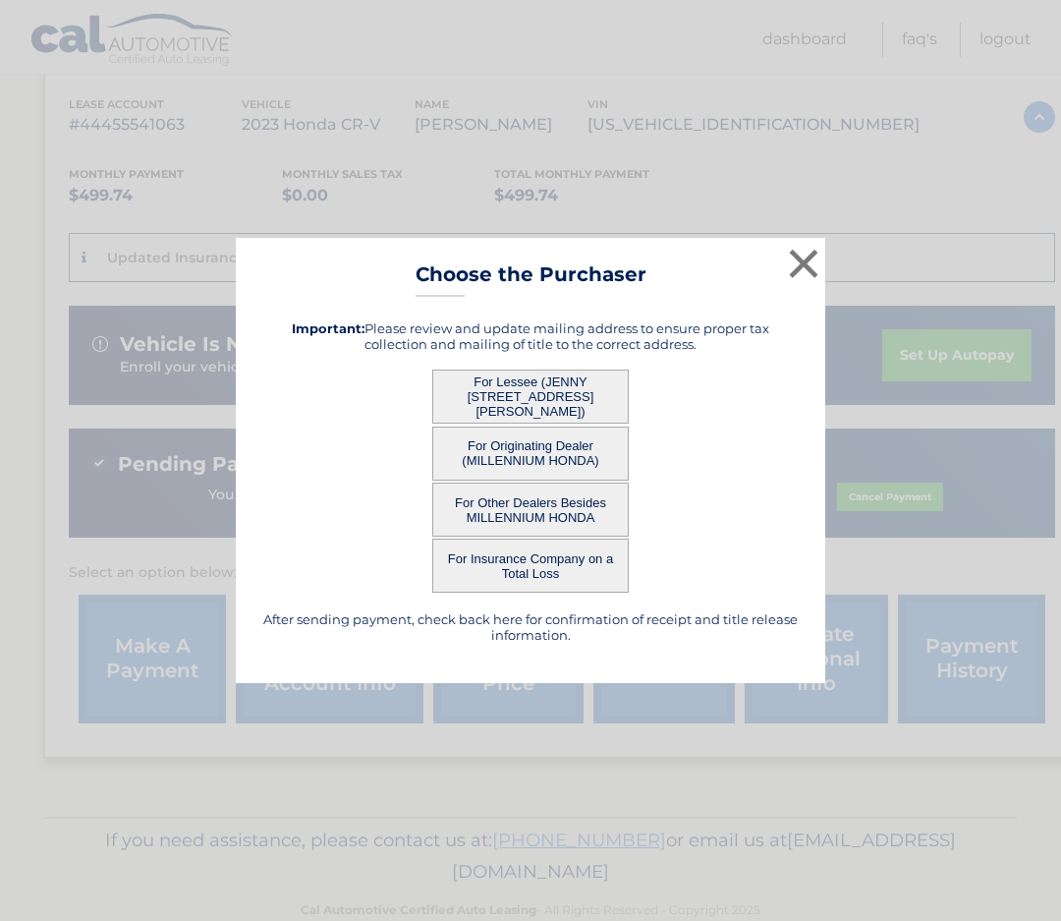
click at [815, 251] on button "×" at bounding box center [803, 263] width 39 height 39
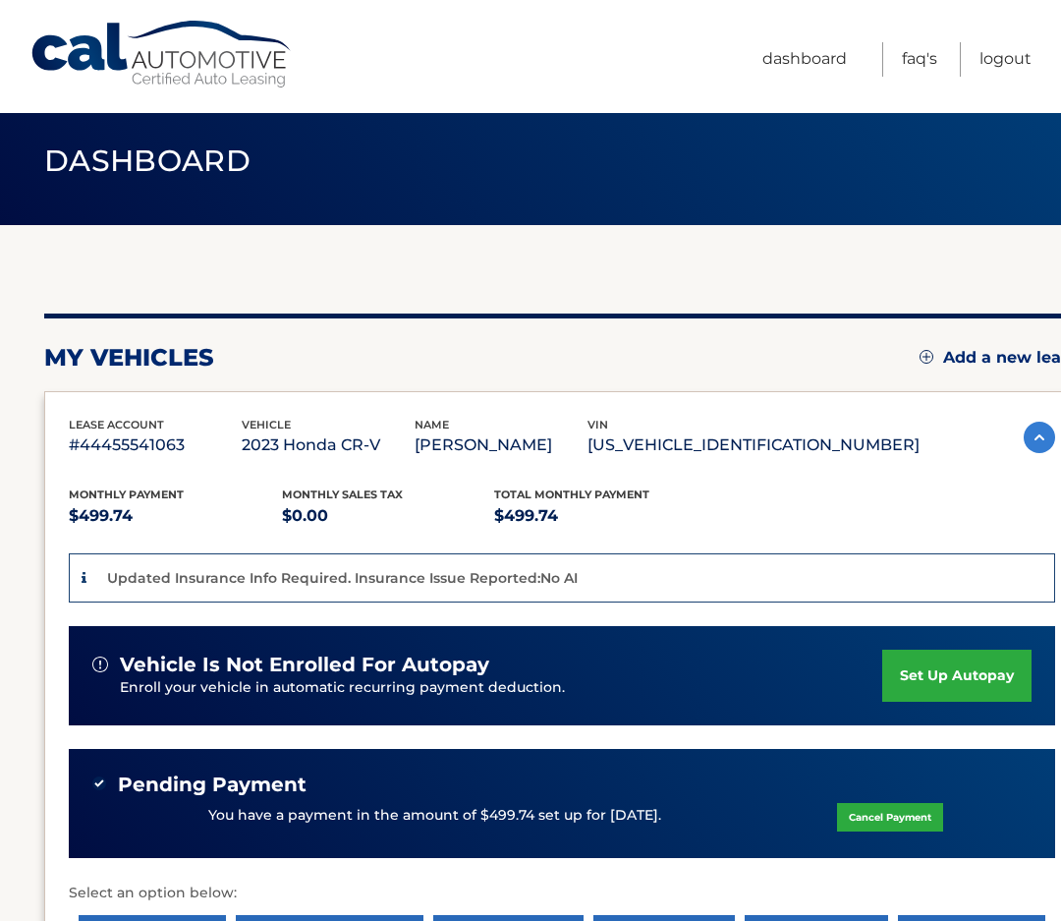
scroll to position [0, 0]
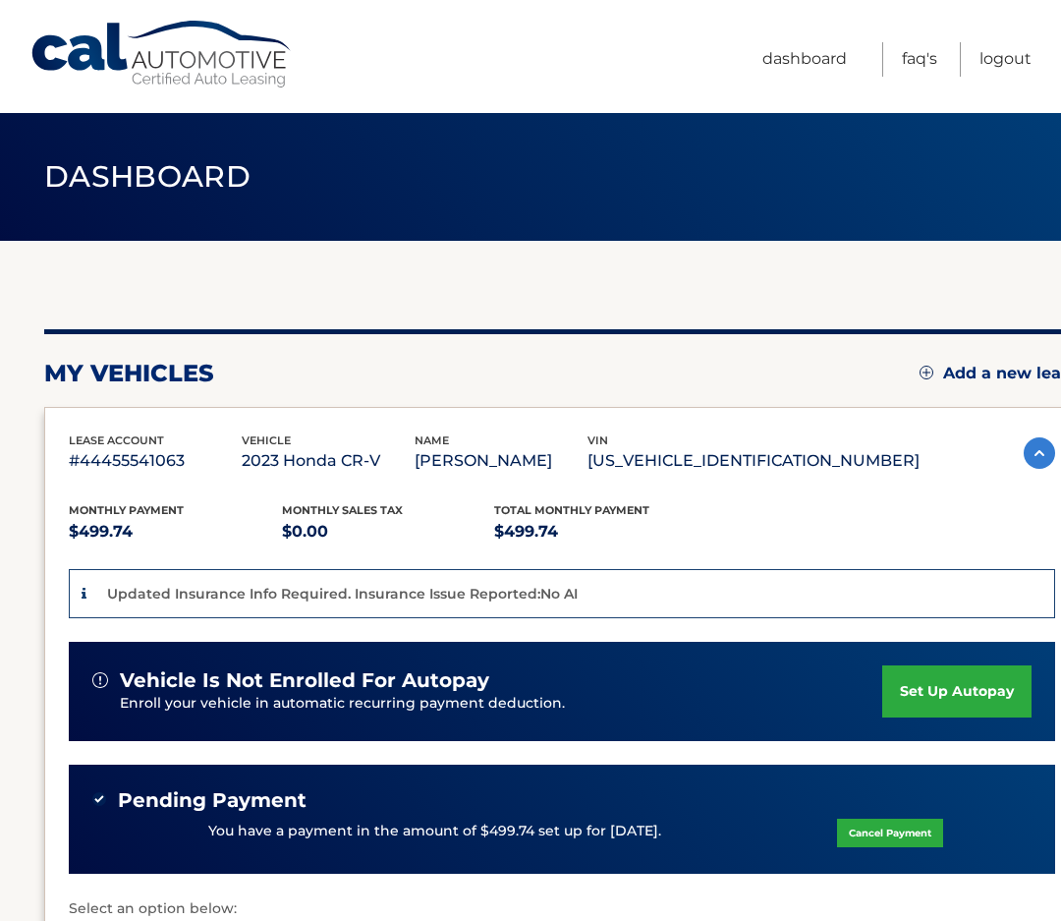
click at [1000, 45] on link "Logout" at bounding box center [1006, 59] width 52 height 34
